Goal: Check status: Check status

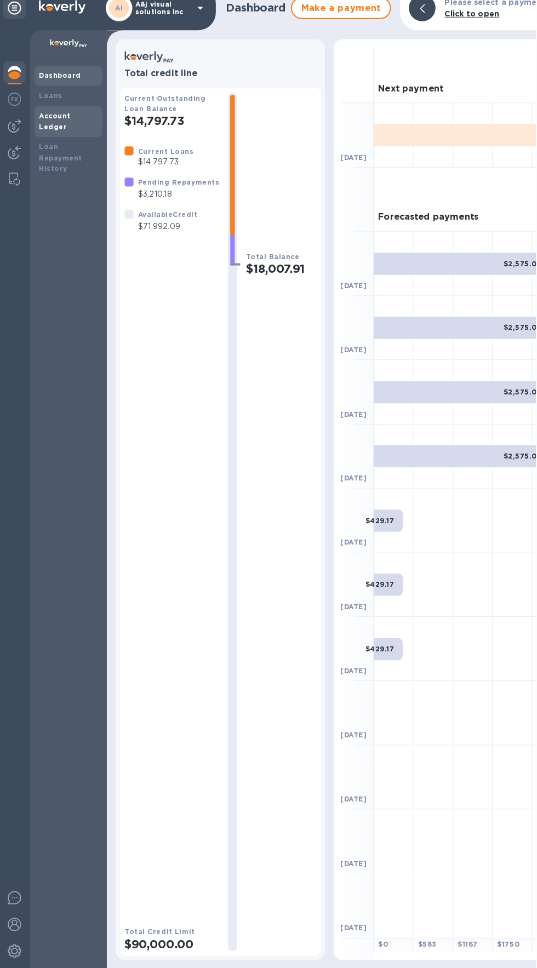
click at [57, 129] on b "Account Ledger" at bounding box center [53, 133] width 31 height 19
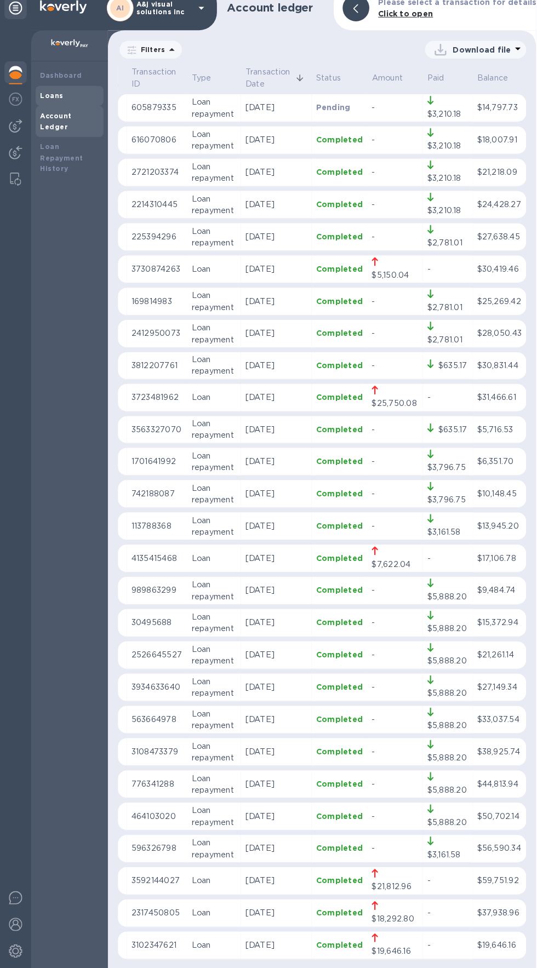
click at [56, 106] on b "Loans" at bounding box center [50, 108] width 23 height 8
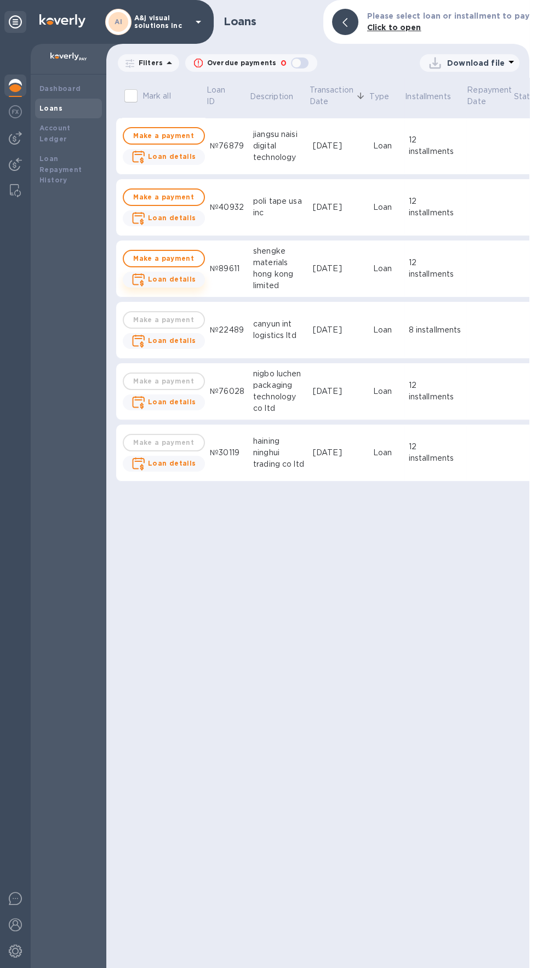
click at [141, 283] on icon "button" at bounding box center [142, 283] width 4 height 7
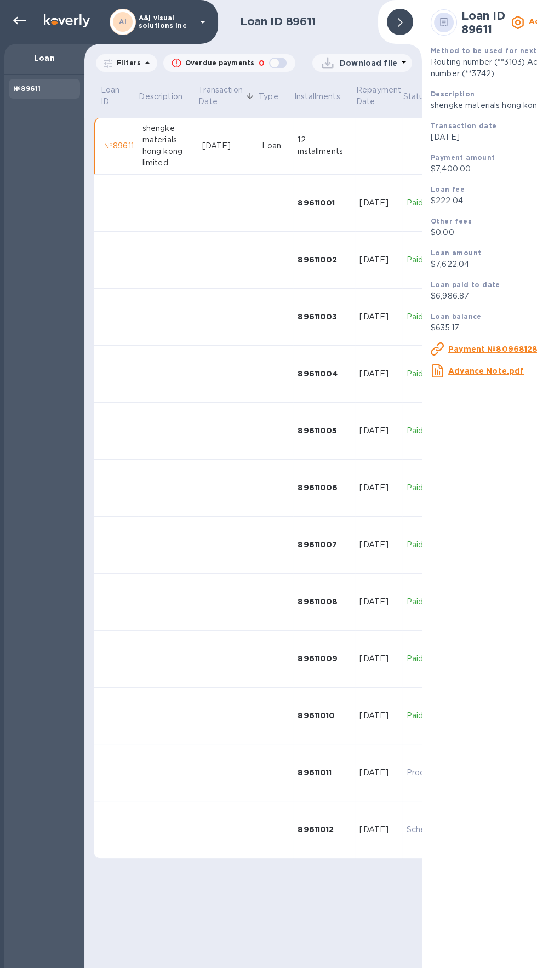
click at [50, 63] on p "Loan" at bounding box center [44, 58] width 62 height 11
click at [38, 84] on div "№89611" at bounding box center [44, 88] width 62 height 11
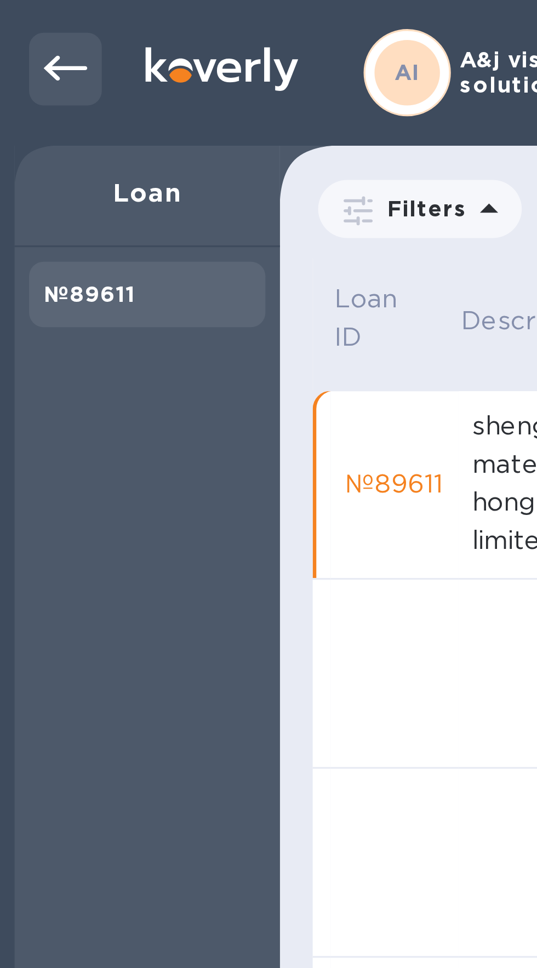
click at [13, 20] on icon at bounding box center [19, 21] width 13 height 8
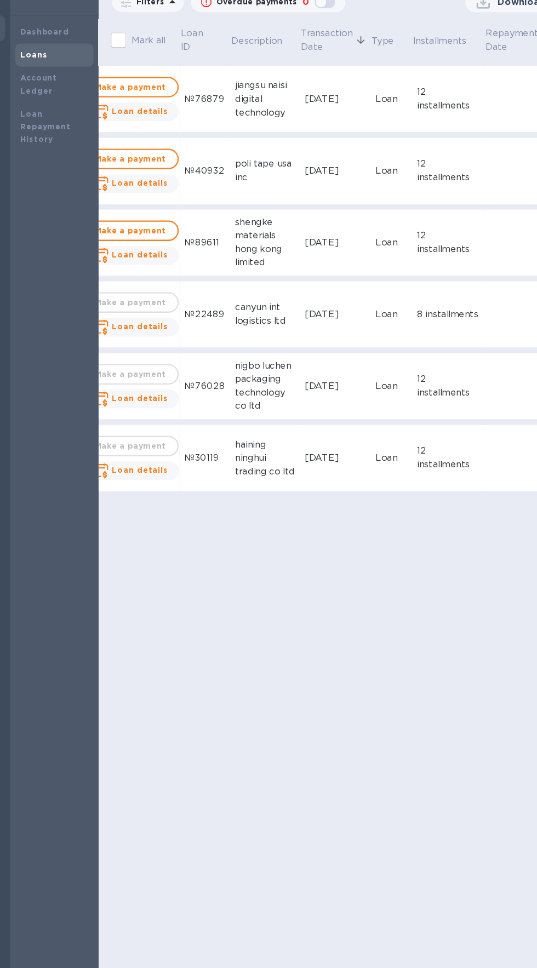
scroll to position [0, 7]
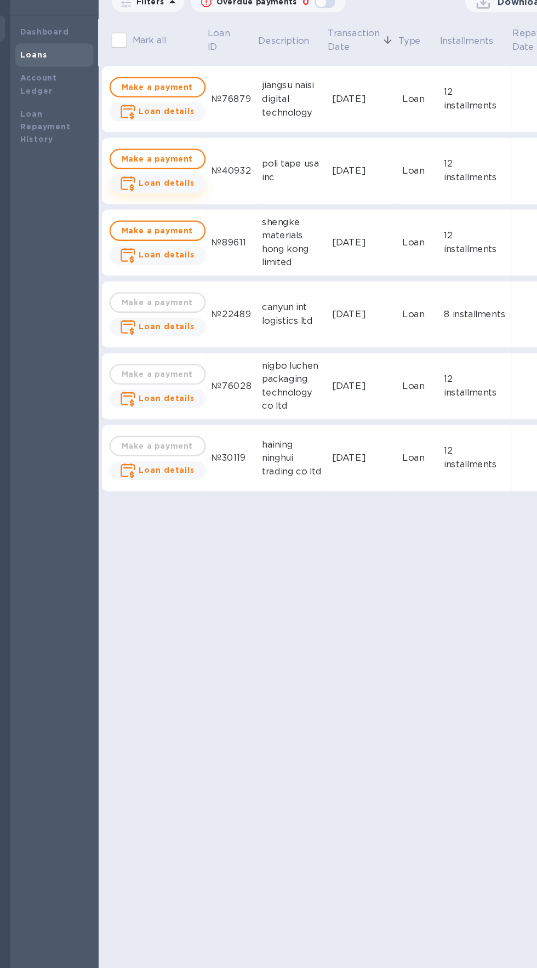
click at [136, 218] on icon "button" at bounding box center [130, 218] width 14 height 13
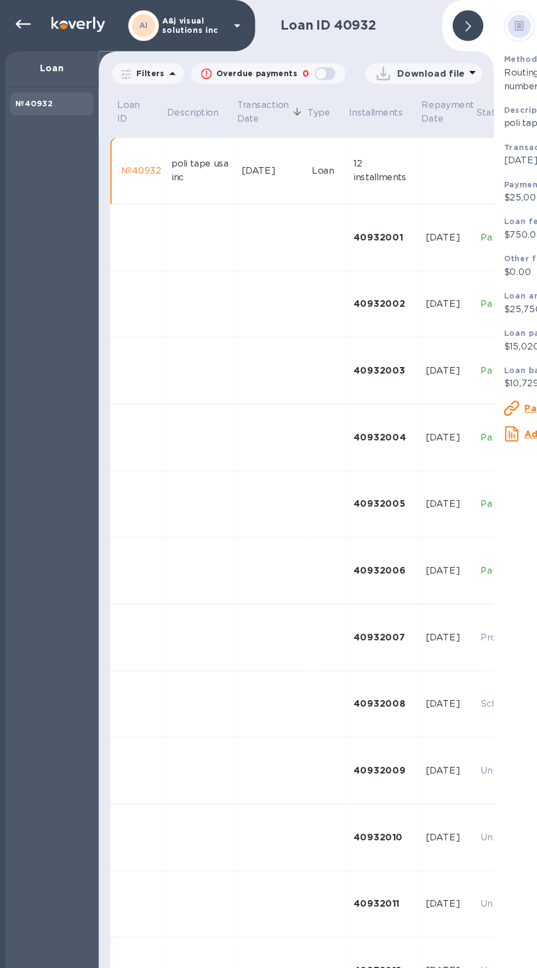
click at [47, 59] on p "Loan" at bounding box center [44, 58] width 62 height 11
click at [41, 65] on div "Loan" at bounding box center [44, 59] width 80 height 31
click at [20, 26] on icon at bounding box center [19, 20] width 13 height 13
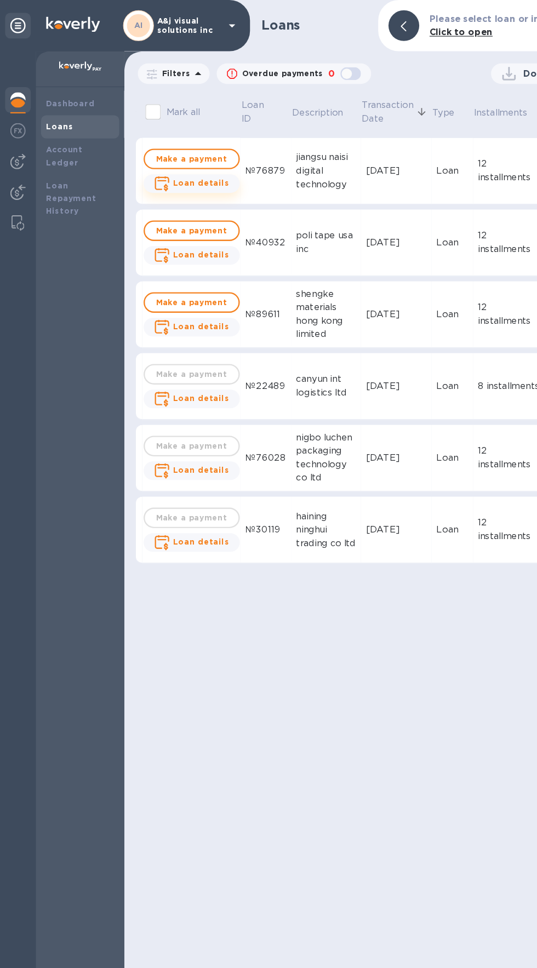
click at [141, 160] on icon "button" at bounding box center [142, 160] width 4 height 7
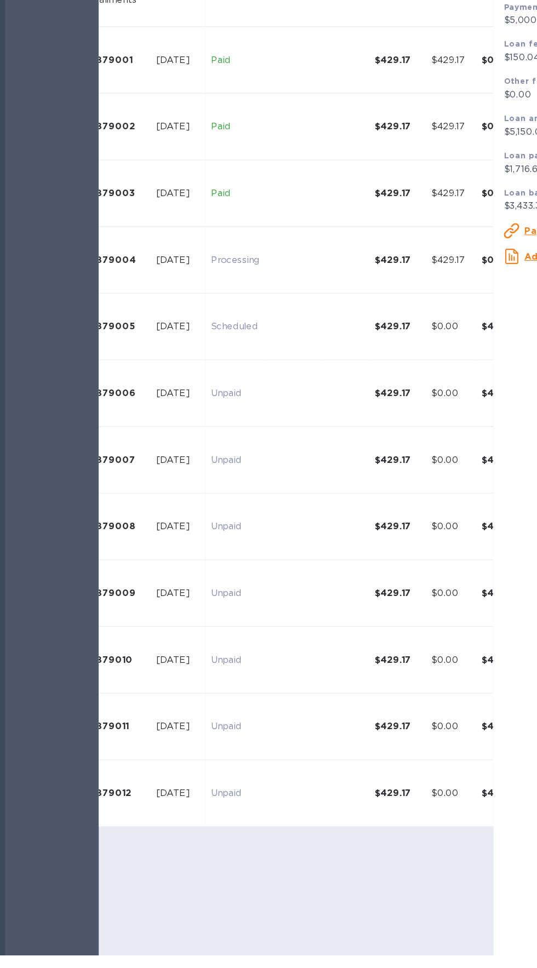
scroll to position [0, 231]
